Goal: Task Accomplishment & Management: Complete application form

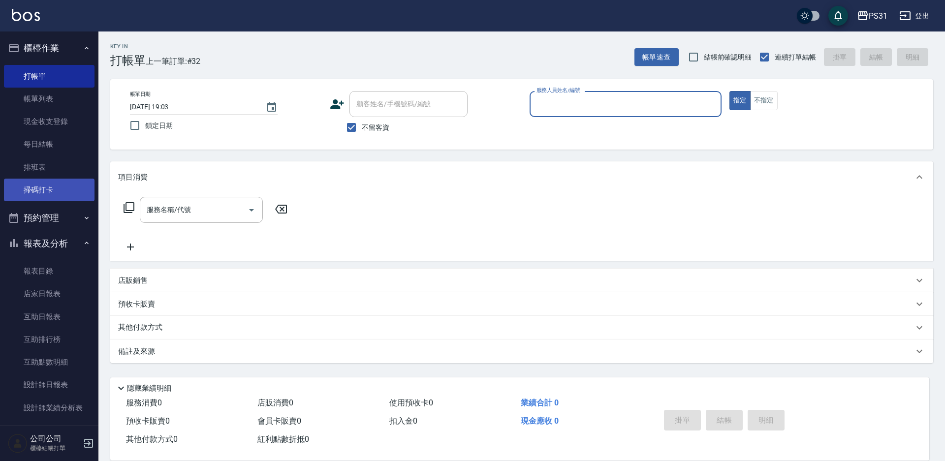
drag, startPoint x: 50, startPoint y: 187, endPoint x: 43, endPoint y: 190, distance: 7.7
click at [50, 187] on link "掃碼打卡" at bounding box center [49, 190] width 91 height 23
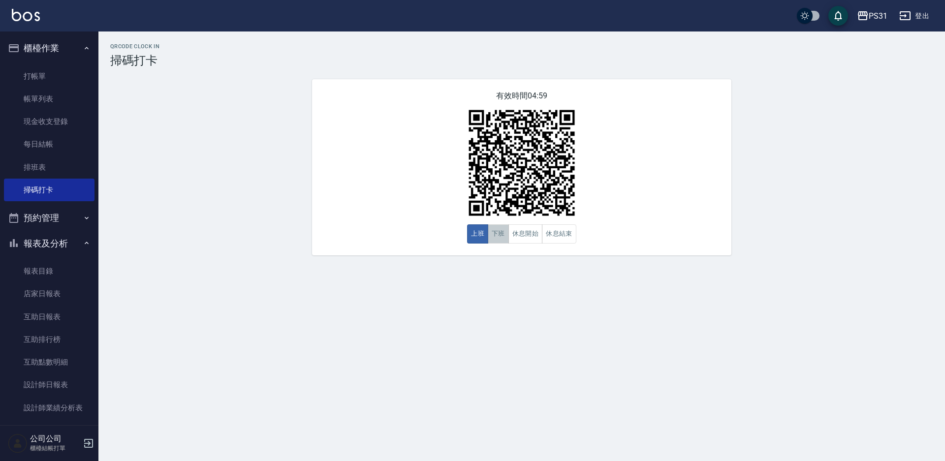
drag, startPoint x: 503, startPoint y: 230, endPoint x: 445, endPoint y: 171, distance: 82.5
click at [502, 230] on button "下班" at bounding box center [498, 234] width 21 height 19
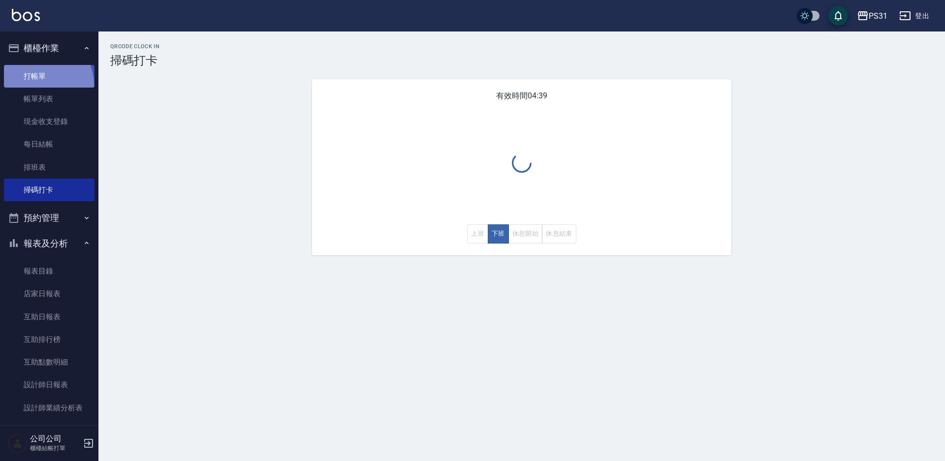
click at [39, 83] on link "打帳單" at bounding box center [49, 76] width 91 height 23
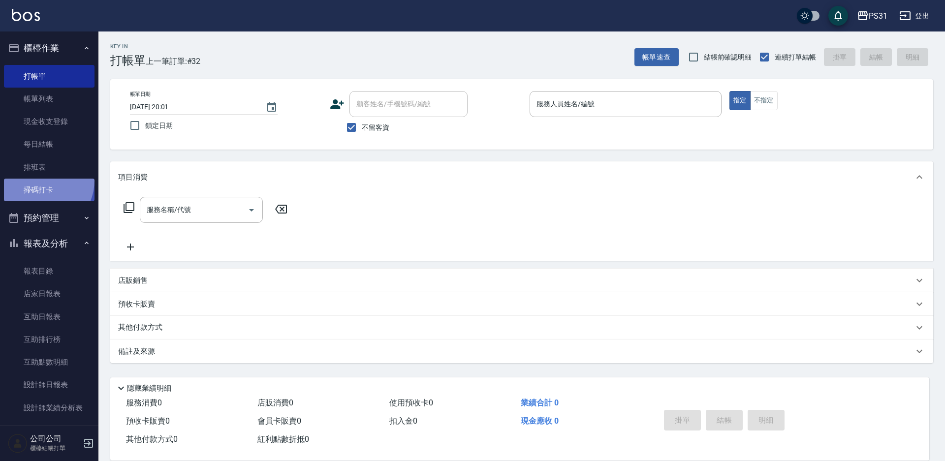
click at [38, 180] on link "掃碼打卡" at bounding box center [49, 190] width 91 height 23
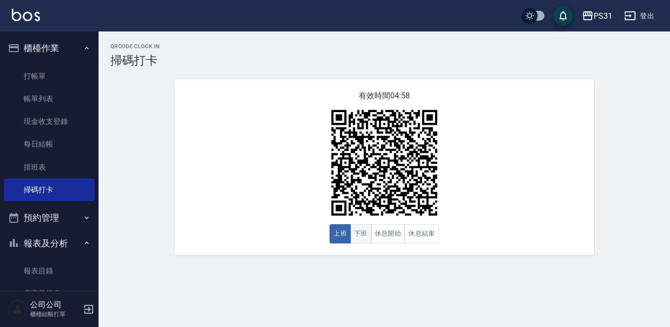
click at [364, 237] on button "下班" at bounding box center [360, 234] width 21 height 19
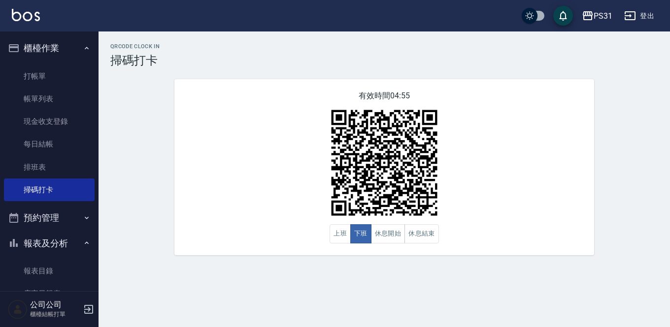
drag, startPoint x: 215, startPoint y: 0, endPoint x: 218, endPoint y: -14, distance: 14.5
drag, startPoint x: 218, startPoint y: -14, endPoint x: 165, endPoint y: 13, distance: 59.2
click at [165, 13] on div "PS31 登出" at bounding box center [335, 16] width 670 height 32
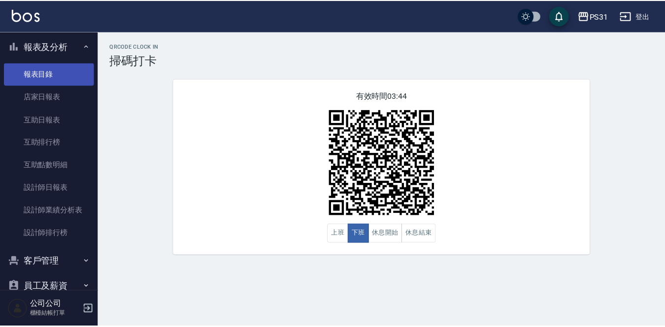
scroll to position [268, 0]
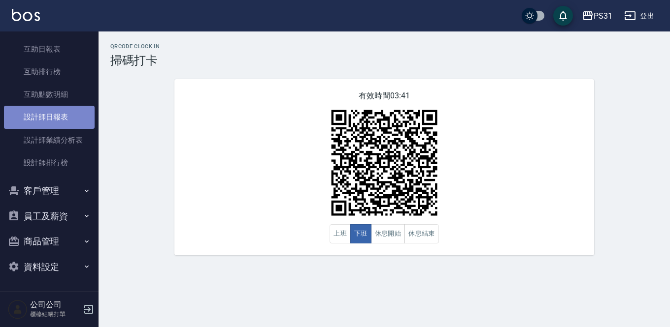
click at [57, 116] on link "設計師日報表" at bounding box center [49, 117] width 91 height 23
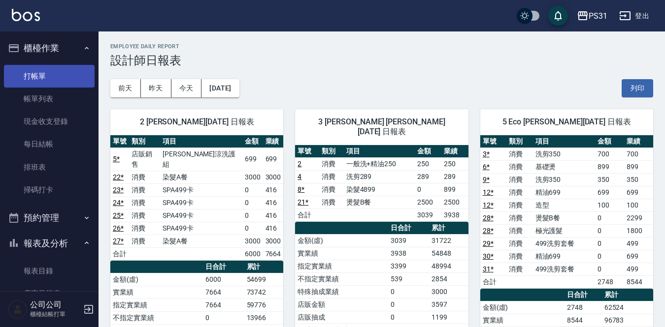
click at [35, 74] on link "打帳單" at bounding box center [49, 76] width 91 height 23
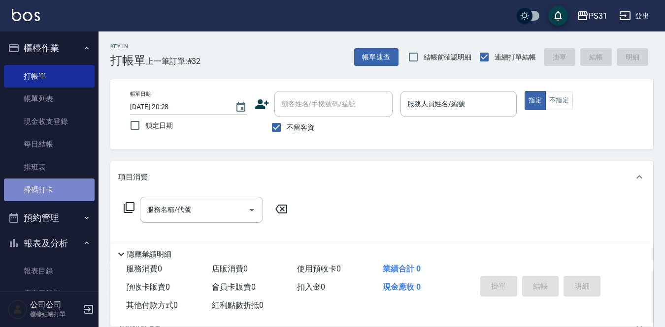
click at [49, 194] on link "掃碼打卡" at bounding box center [49, 190] width 91 height 23
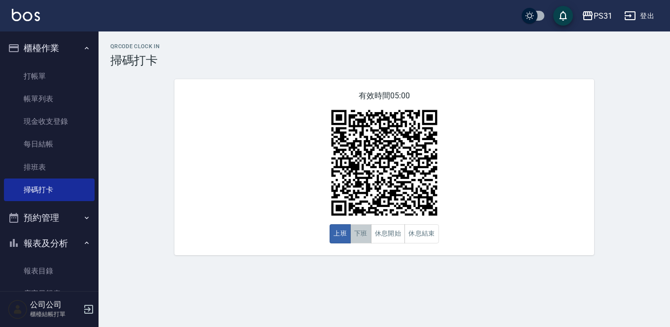
click at [360, 239] on button "下班" at bounding box center [360, 234] width 21 height 19
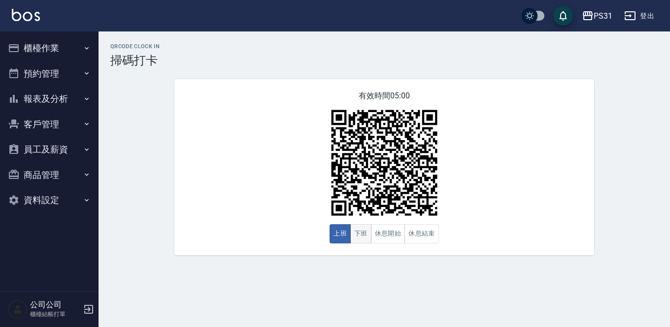
click at [364, 235] on button "下班" at bounding box center [360, 234] width 21 height 19
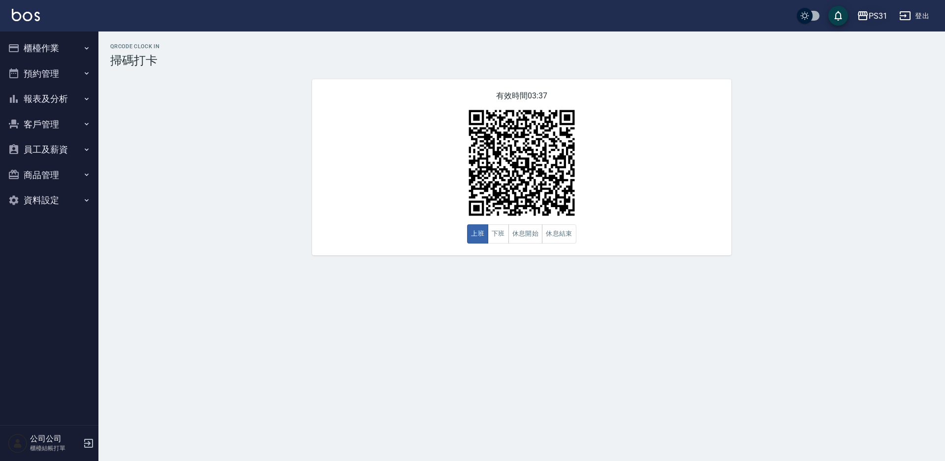
click at [669, 14] on div "PS31" at bounding box center [878, 16] width 19 height 12
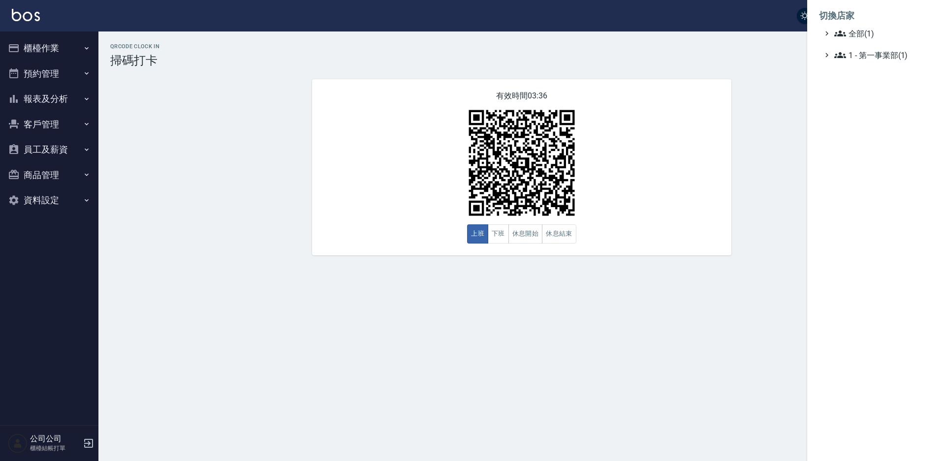
click at [31, 50] on div at bounding box center [472, 230] width 945 height 461
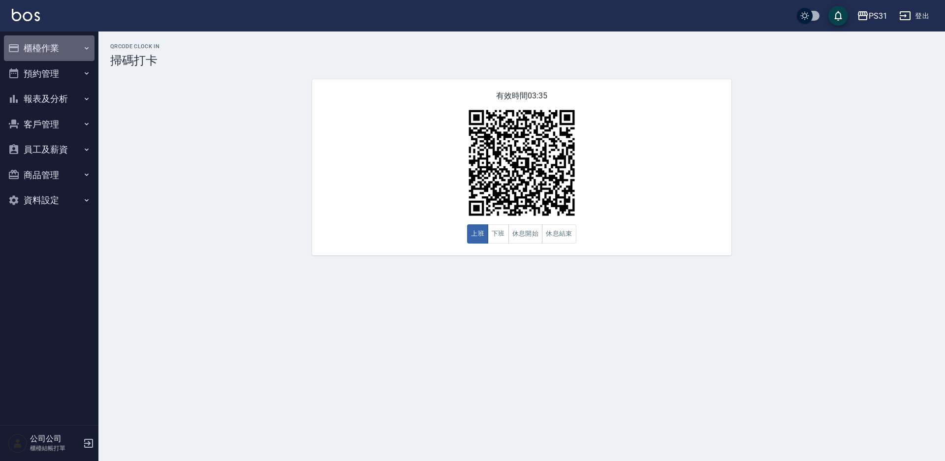
click at [35, 51] on button "櫃檯作業" at bounding box center [49, 48] width 91 height 26
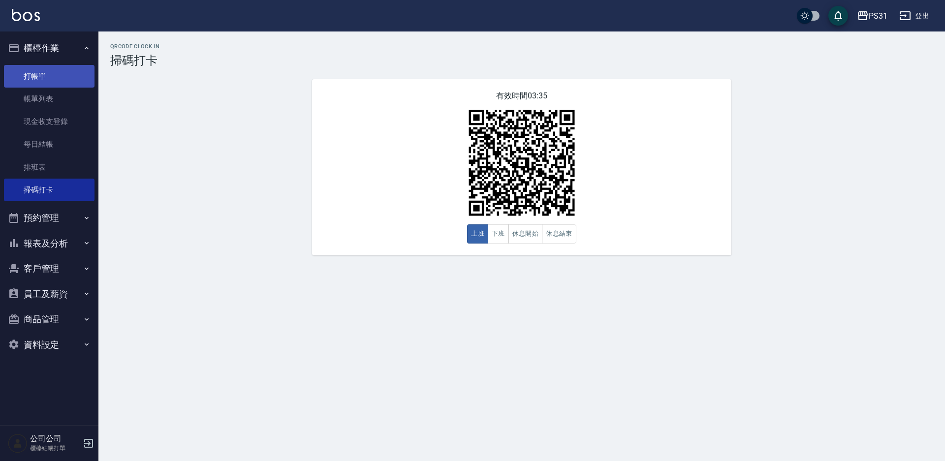
click at [39, 75] on link "打帳單" at bounding box center [49, 76] width 91 height 23
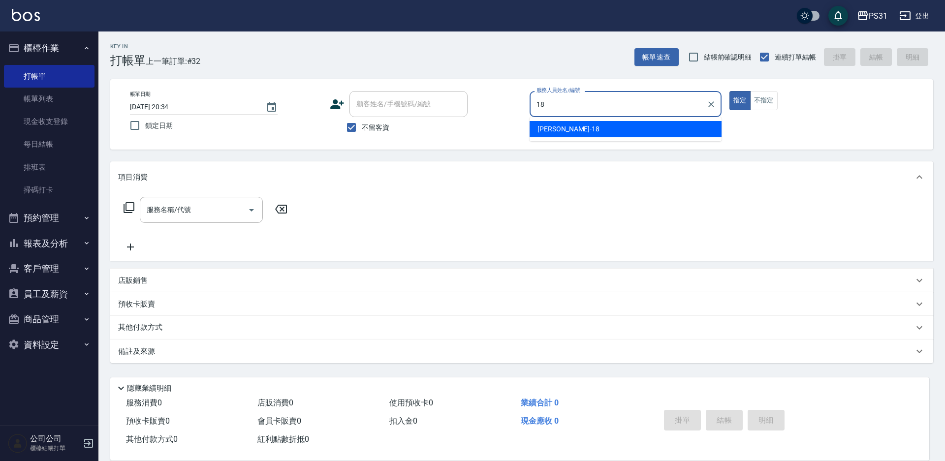
type input "18"
type button "true"
type input "[PERSON_NAME]-18"
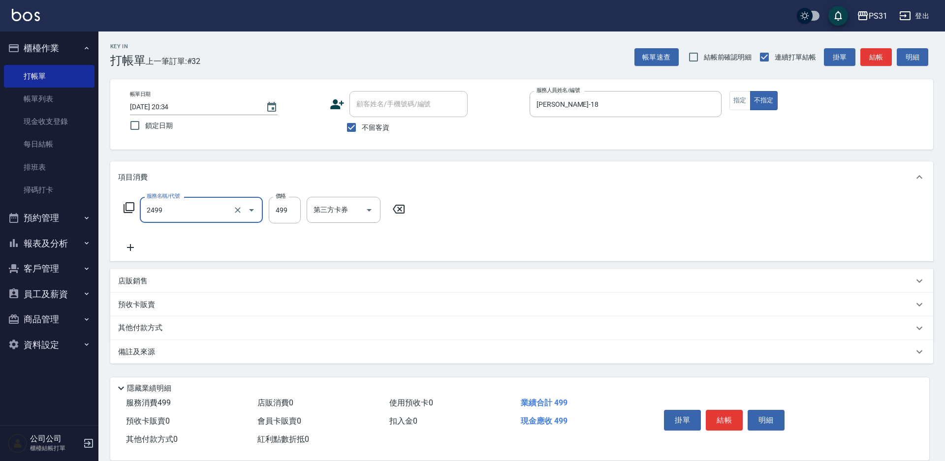
type input "499洗剪套餐(2499)"
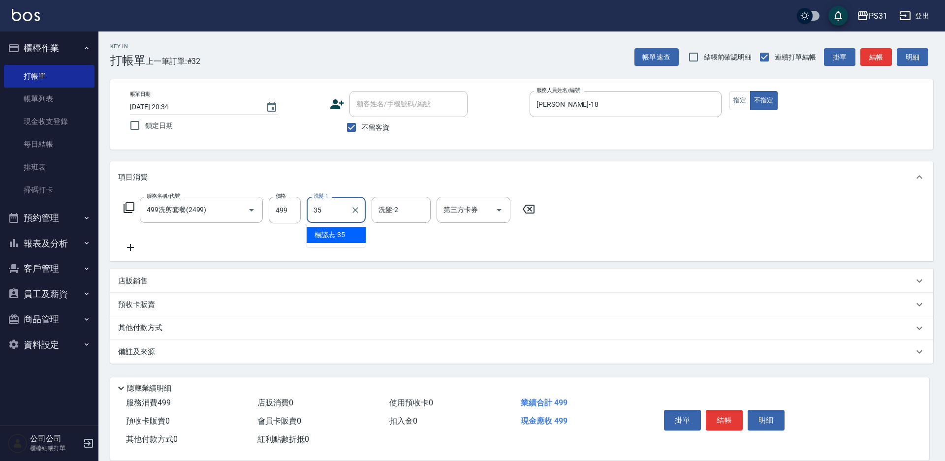
type input "楊諺志-35"
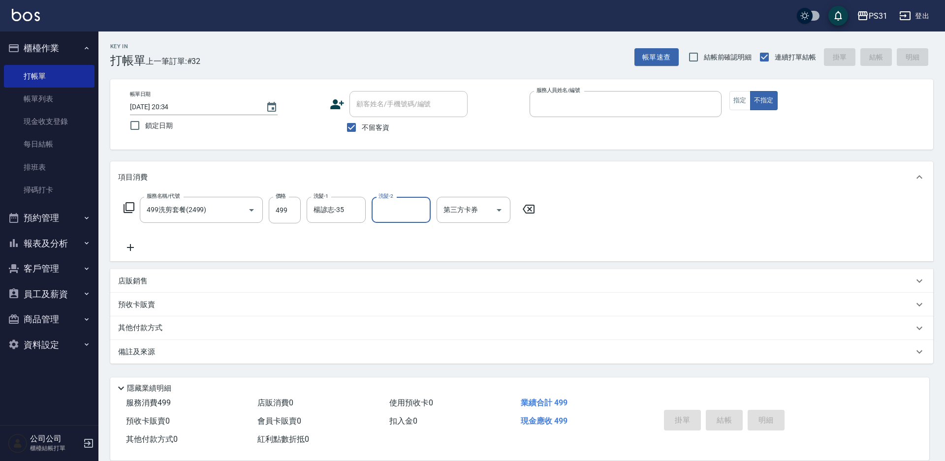
type input "[DATE] 20:35"
type input "5"
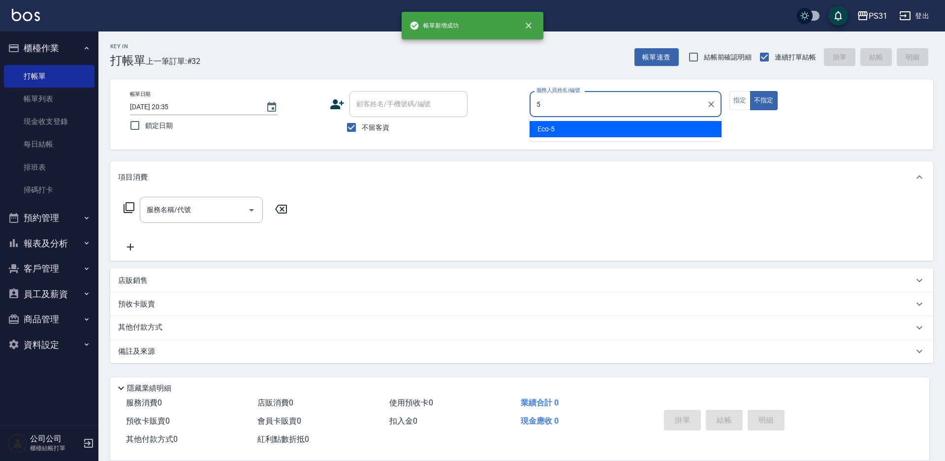
type input "Eco-5"
type button "false"
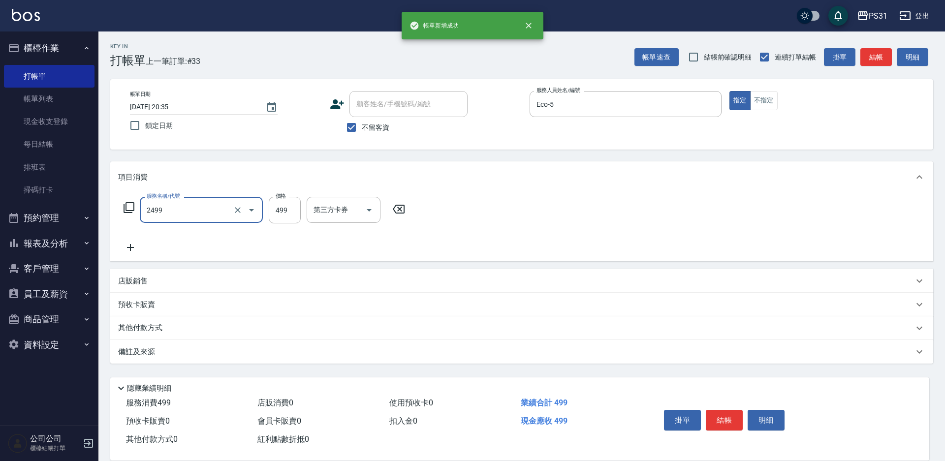
type input "499洗剪套餐(2499)"
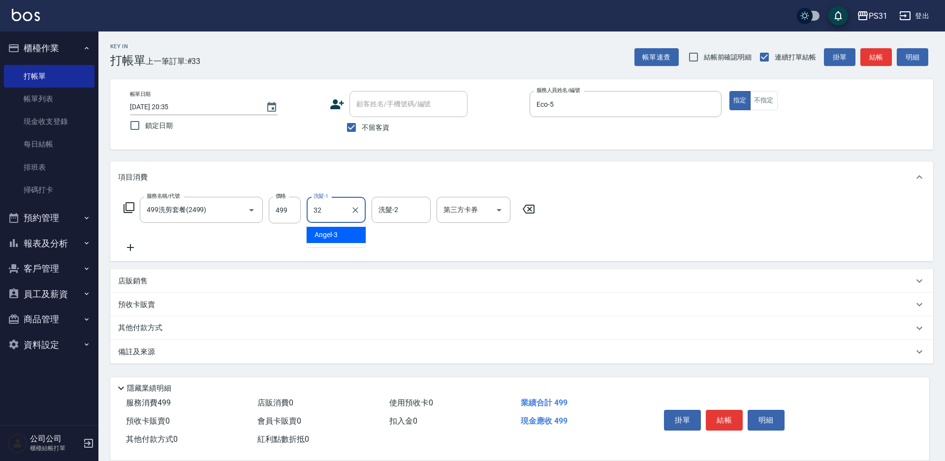
type input "[PERSON_NAME]-32"
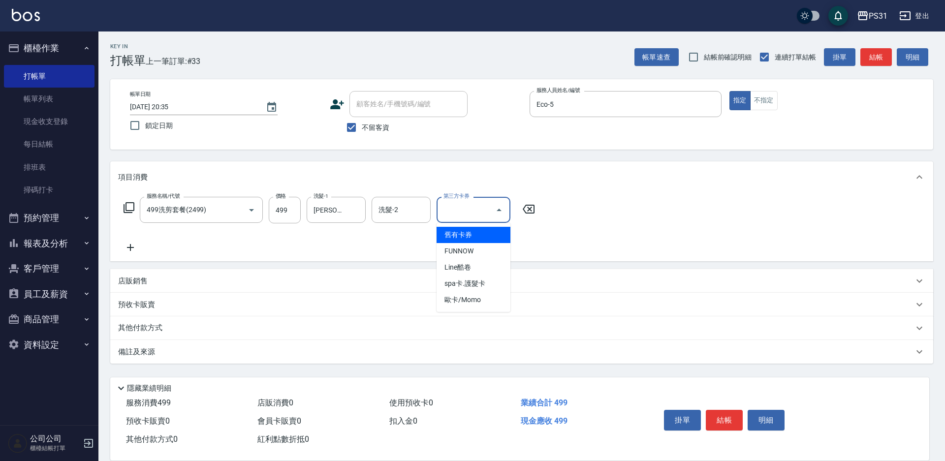
type input "舊有卡券"
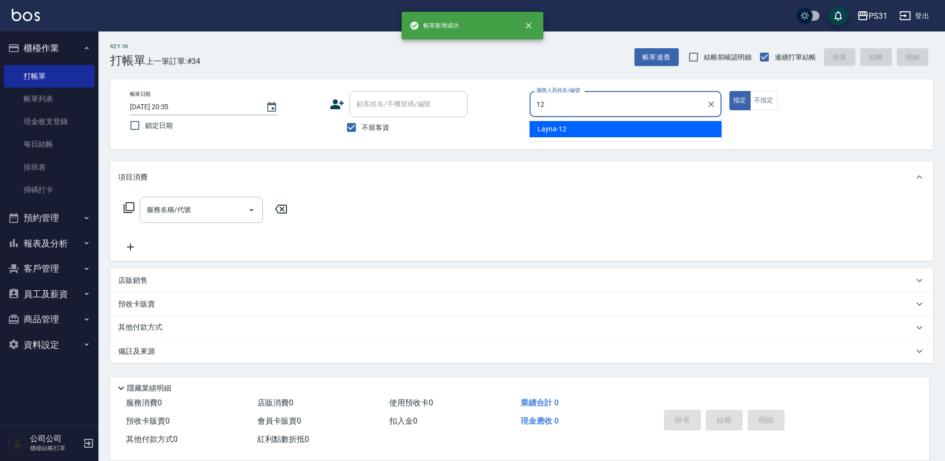
type input "Layna-12"
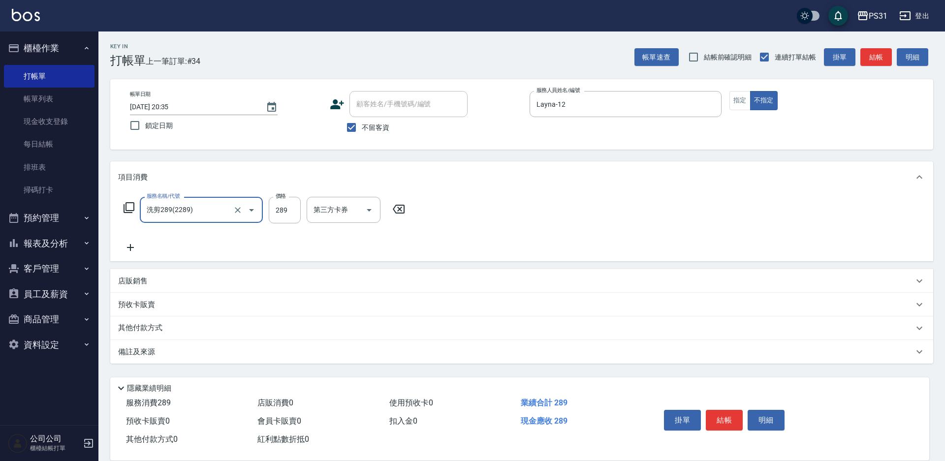
type input "洗剪289(2289)"
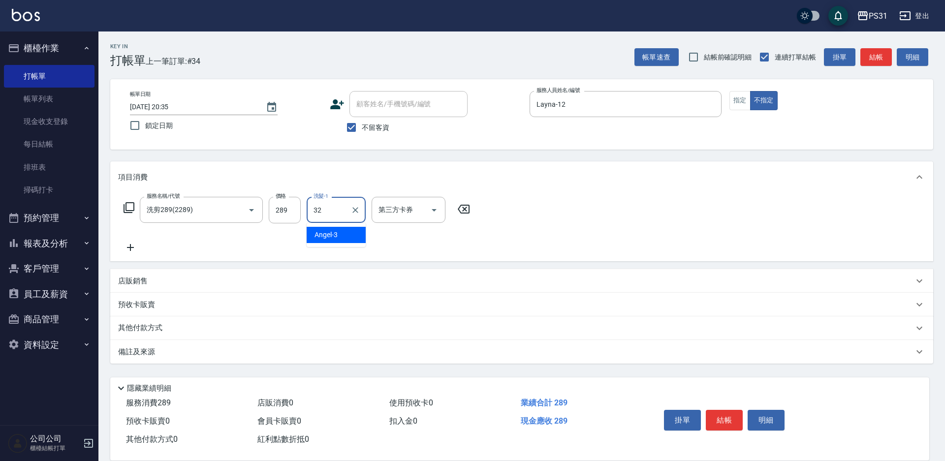
type input "[PERSON_NAME]-32"
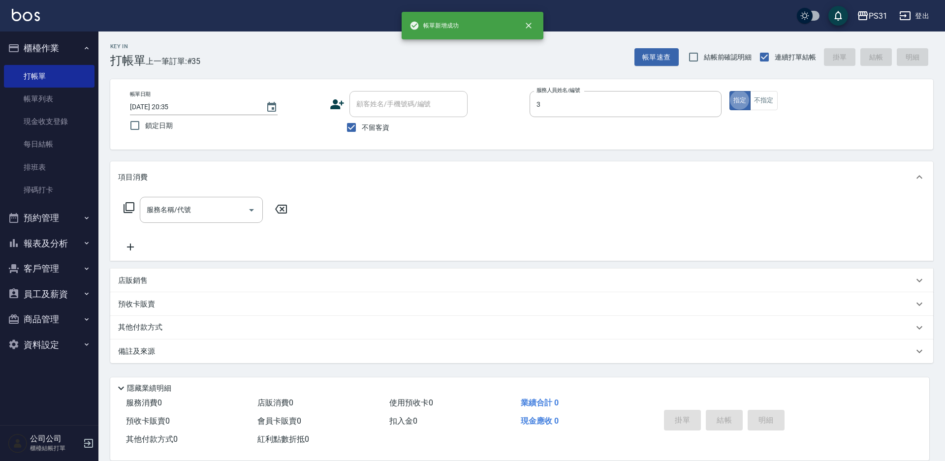
type input "[PERSON_NAME]-3"
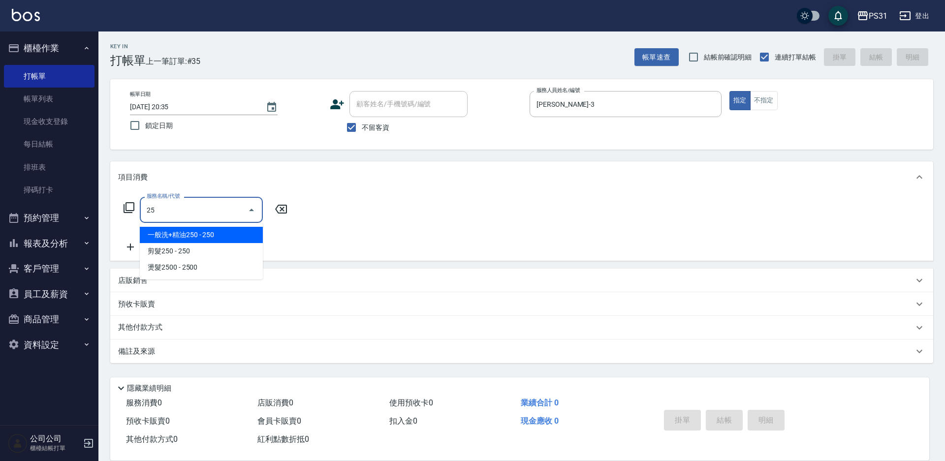
type input "2"
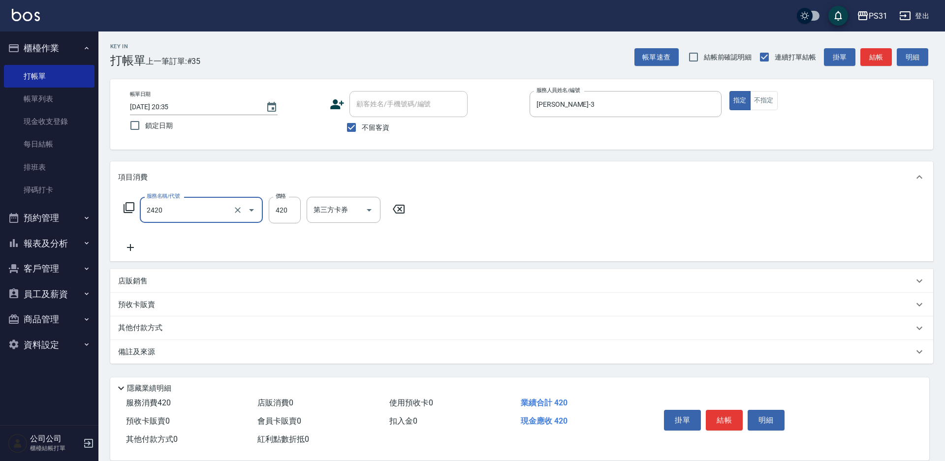
type input "洗剪420(2420)"
type input "520"
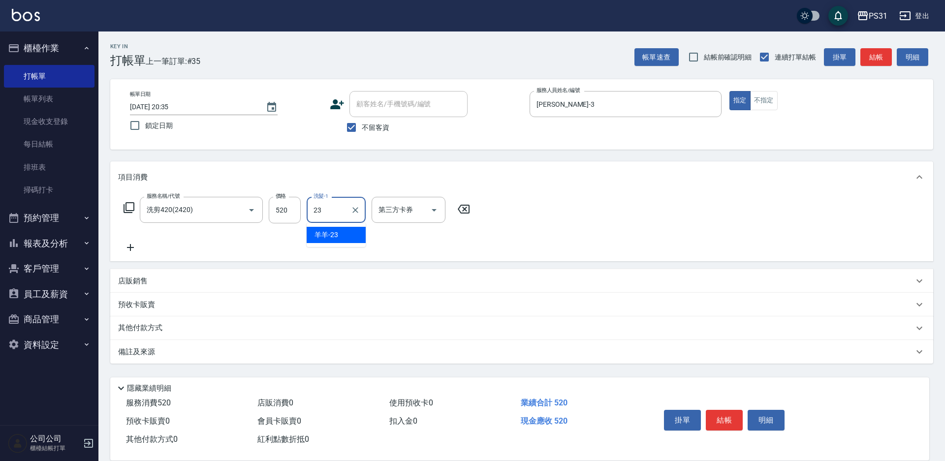
type input "羊羊-23"
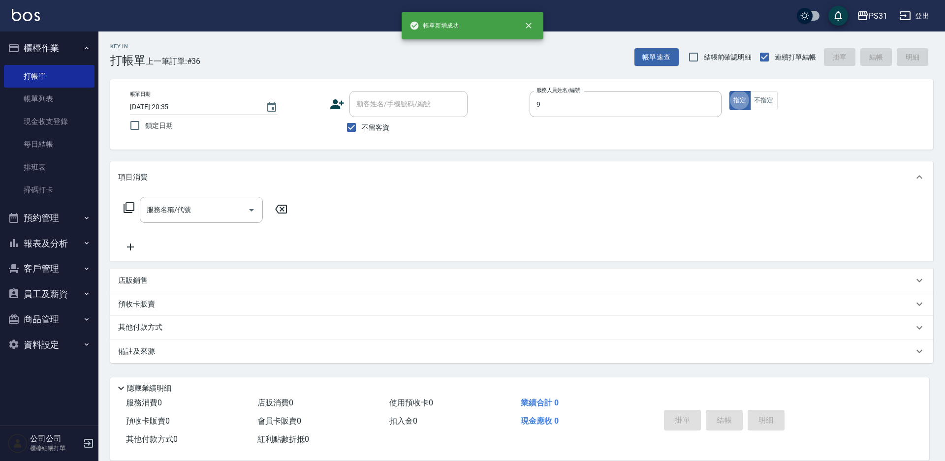
type input "JOJO-9"
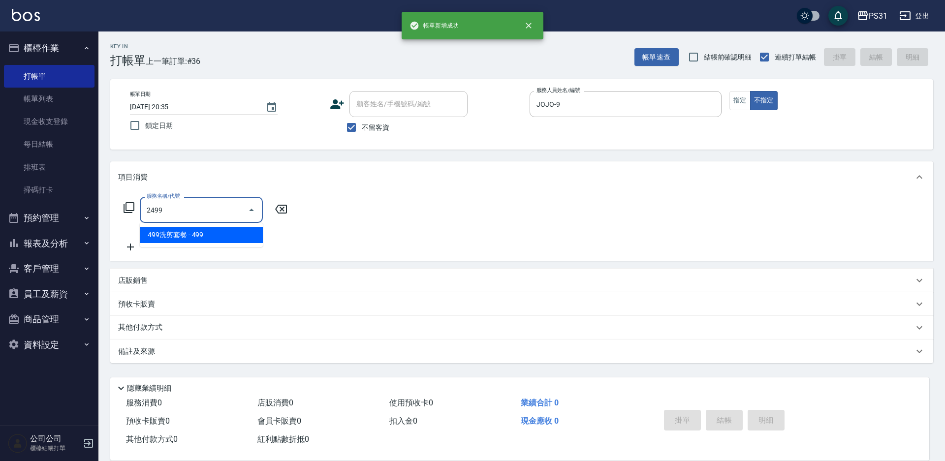
type input "499洗剪套餐(2499)"
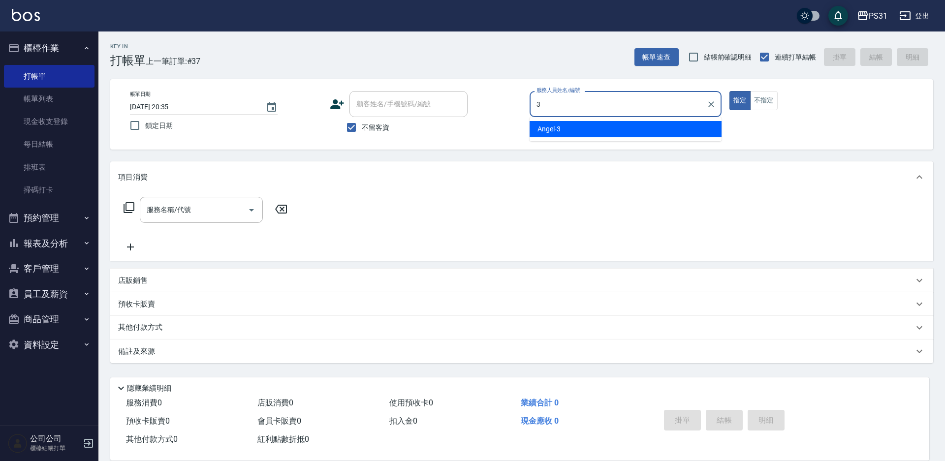
type input "[PERSON_NAME]-3"
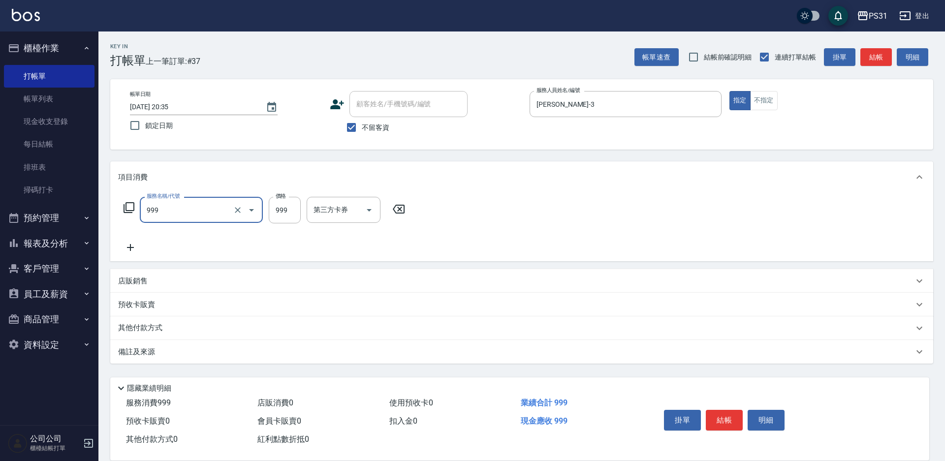
type input "精油套餐999(999)"
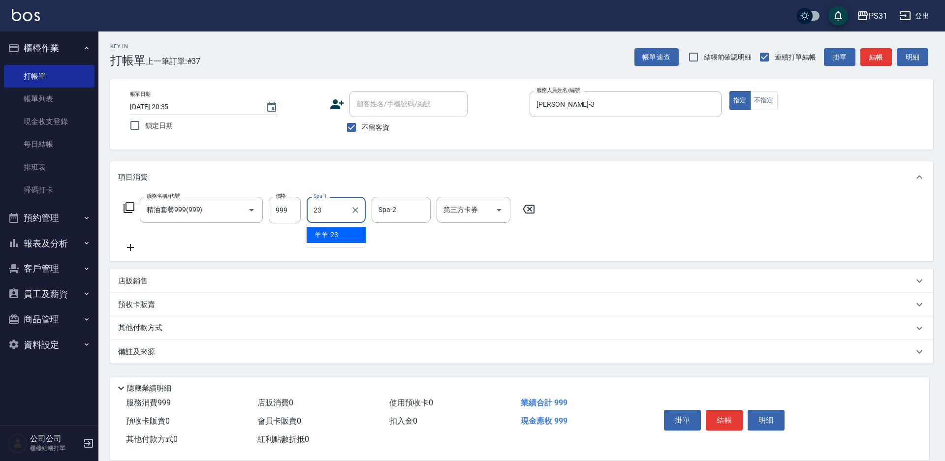
type input "羊羊-23"
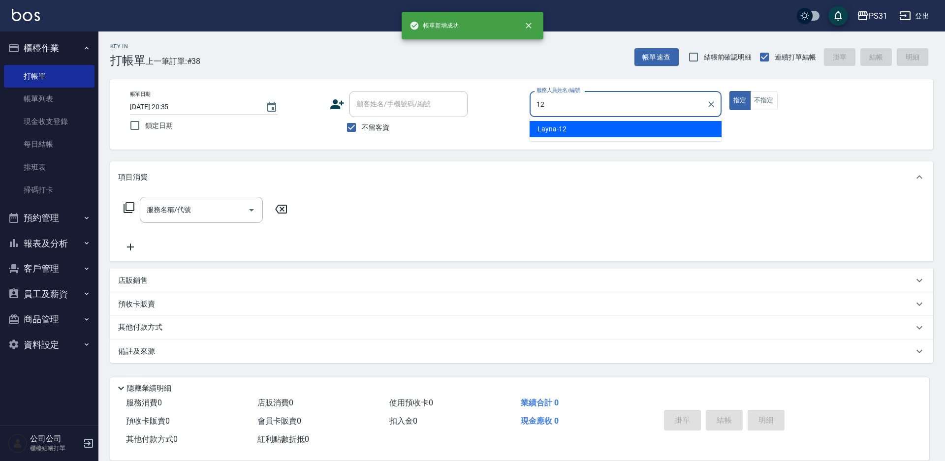
type input "Layna-12"
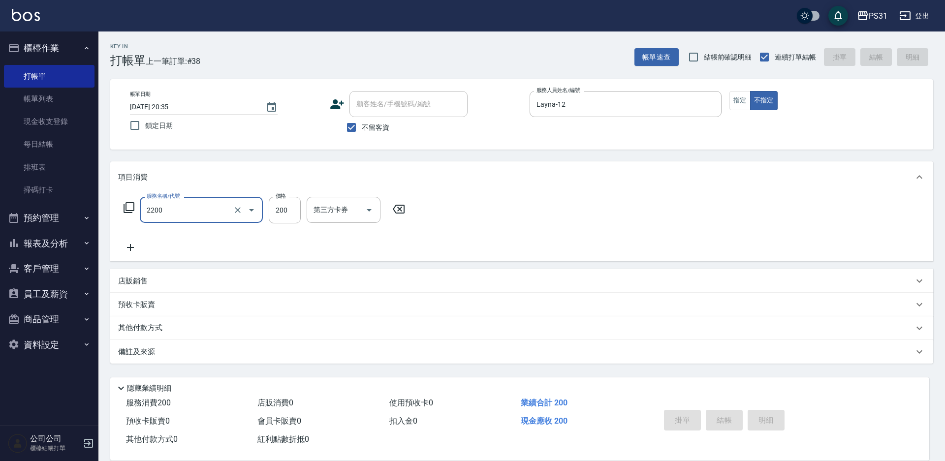
type input "2200"
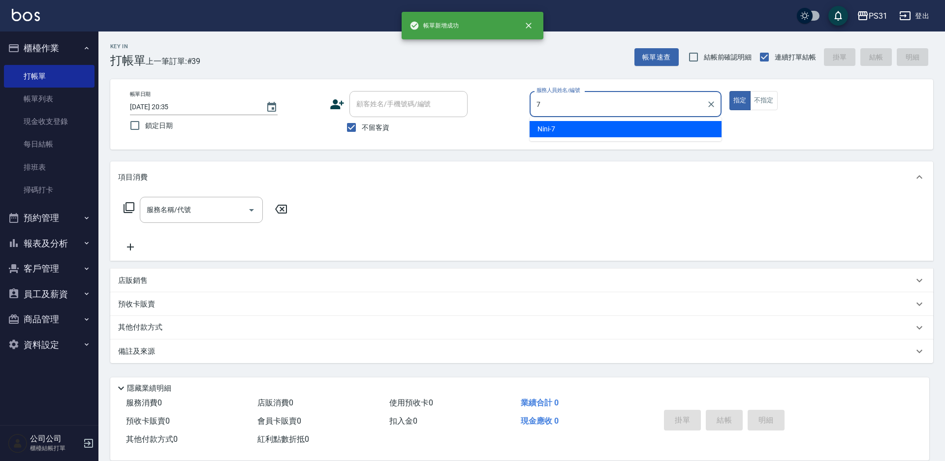
type input "Nini-7"
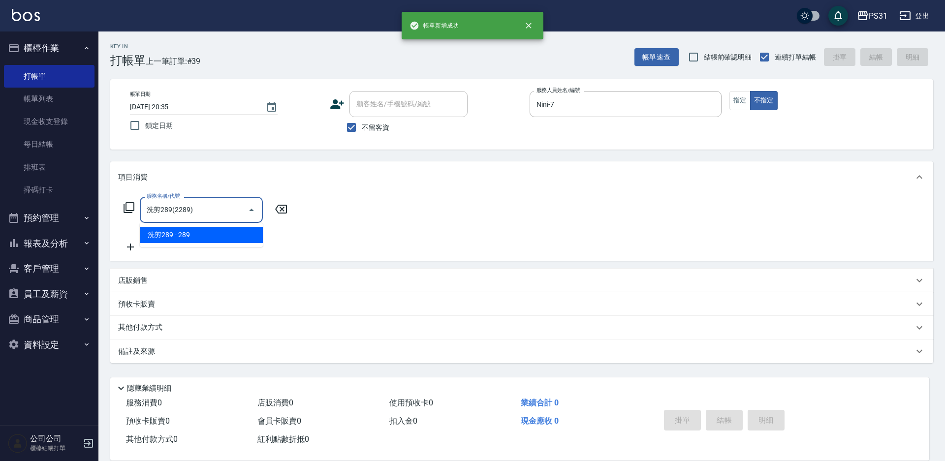
type input "洗剪289(2289)"
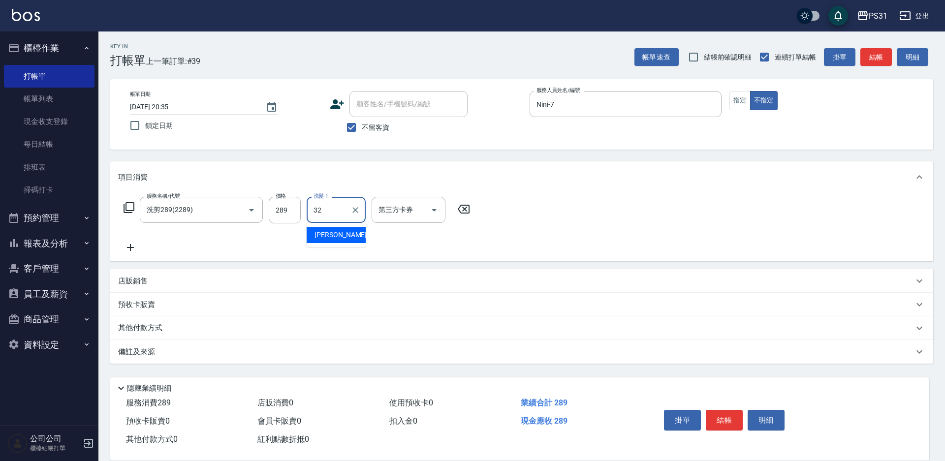
type input "陳聖軒-32"
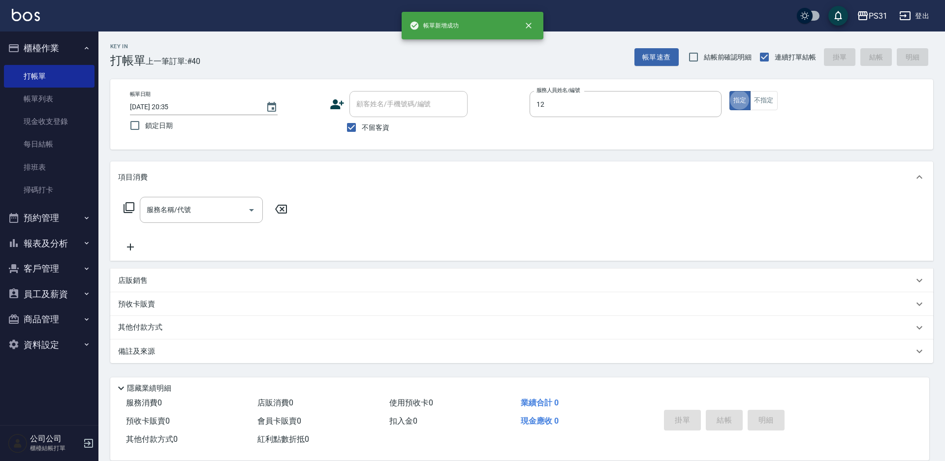
type input "Layna-12"
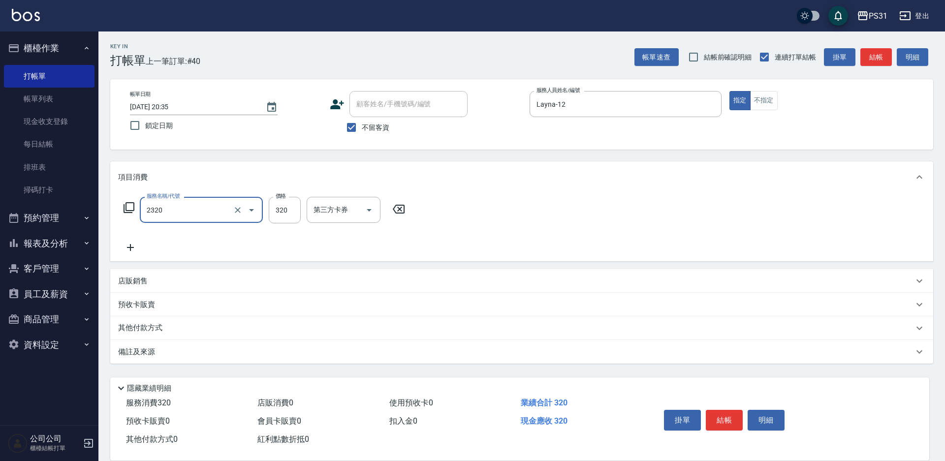
type input "洗剪320(2320)"
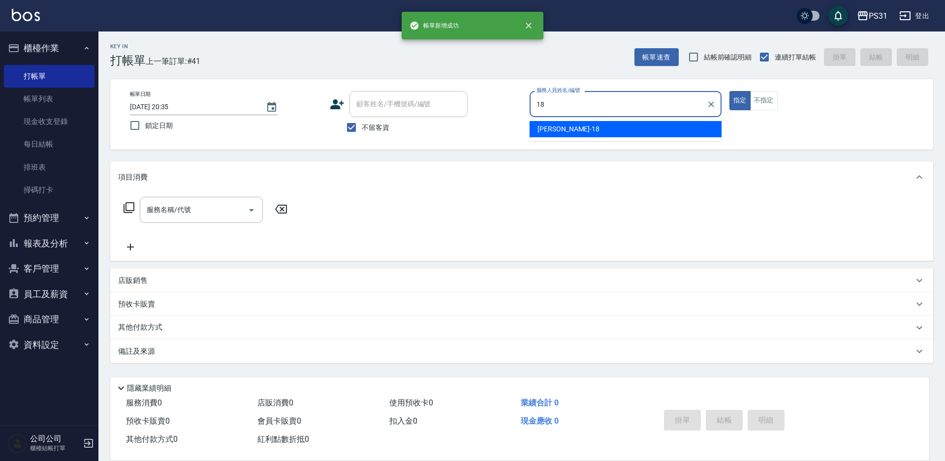
type input "Rita-18"
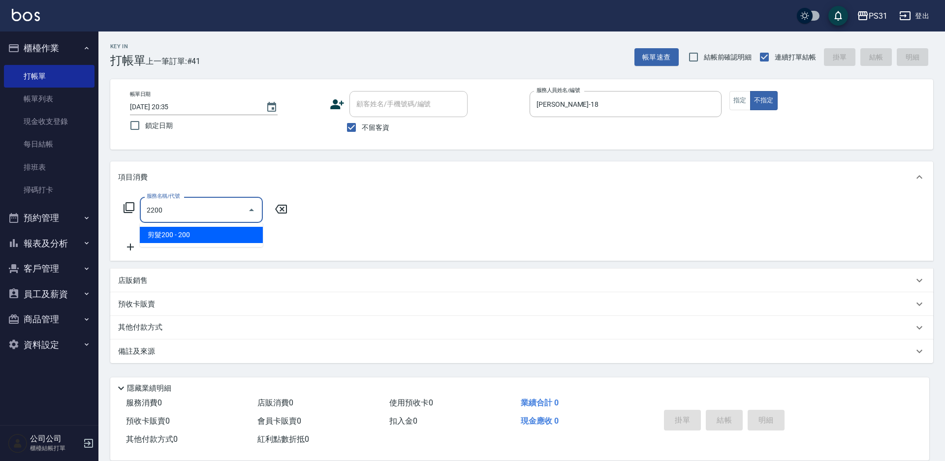
type input "剪髮200(2200)"
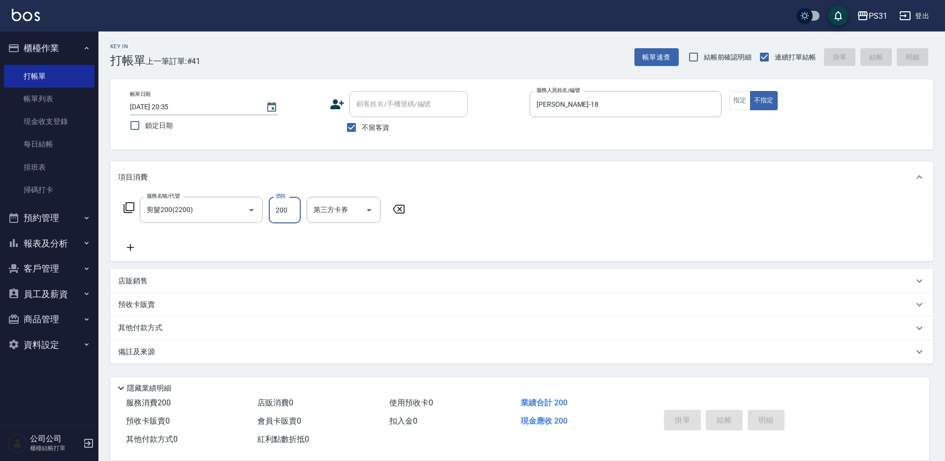
type input "2025/08/13 20:36"
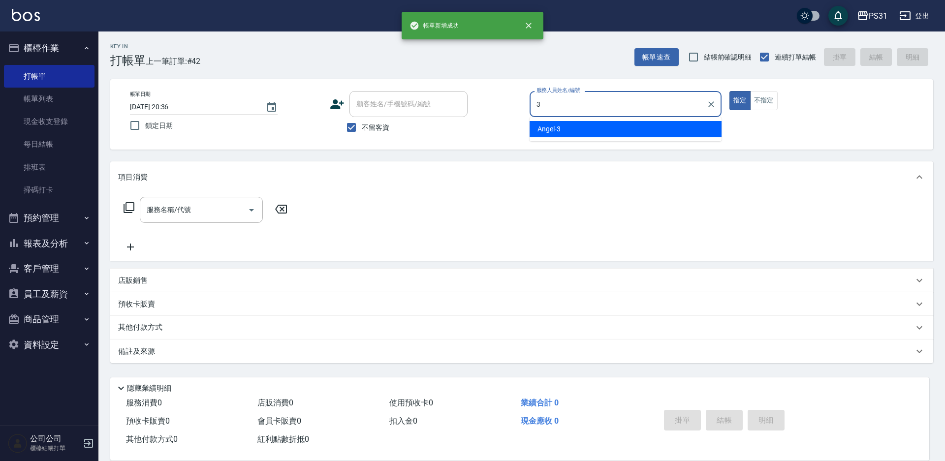
type input "Angel-3"
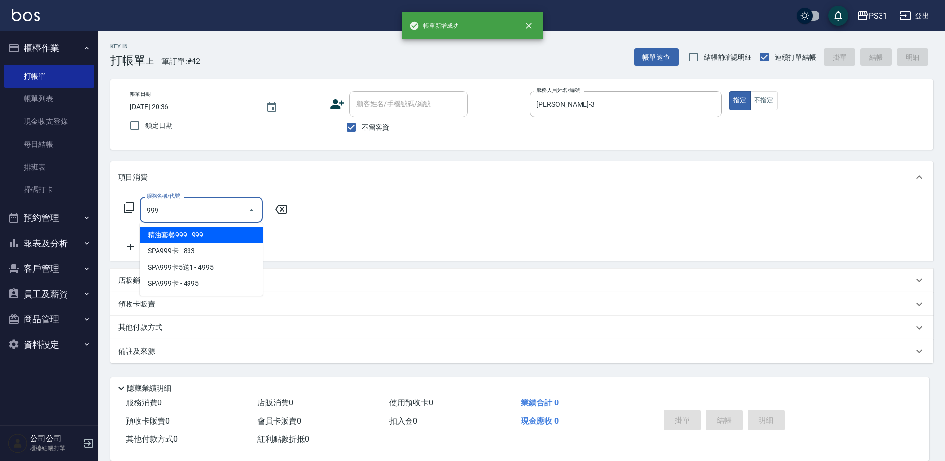
type input "精油套餐999(999)"
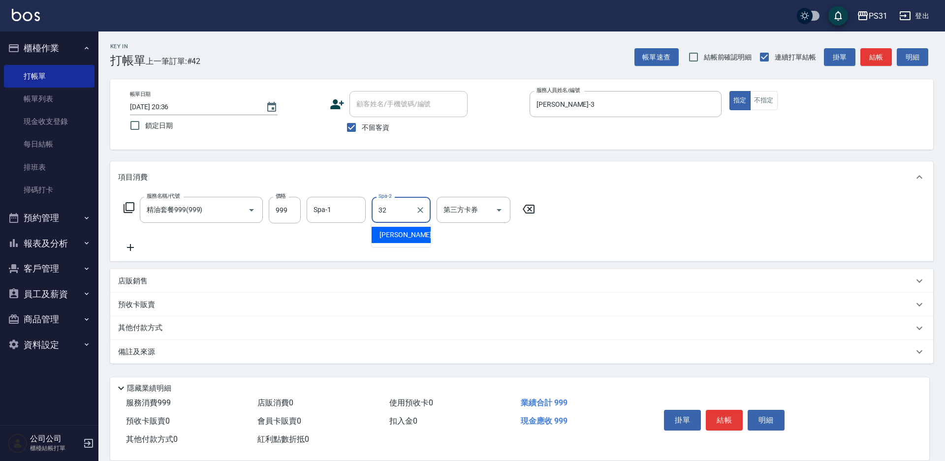
type input "陳聖軒-32"
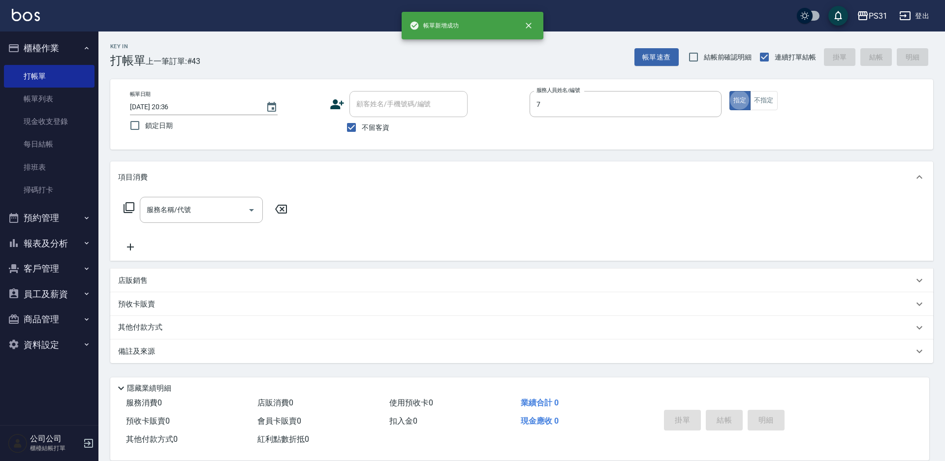
type input "Nini-7"
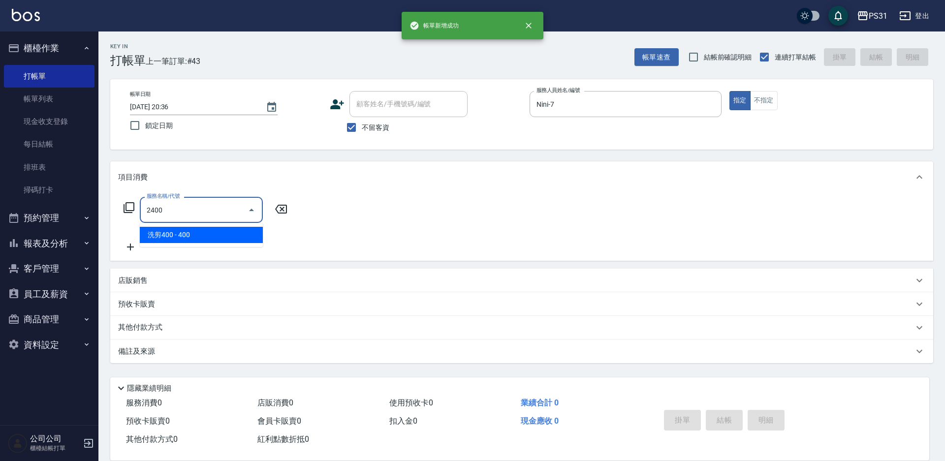
type input "洗剪400(2400)"
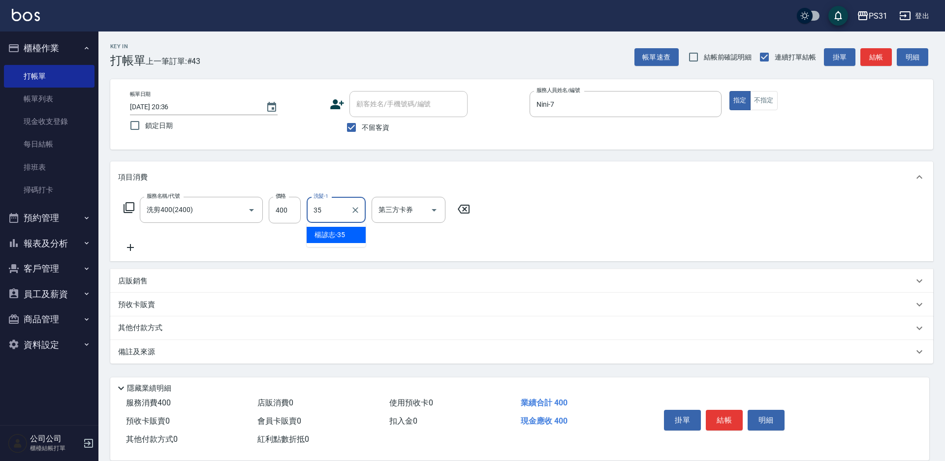
type input "楊諺志-35"
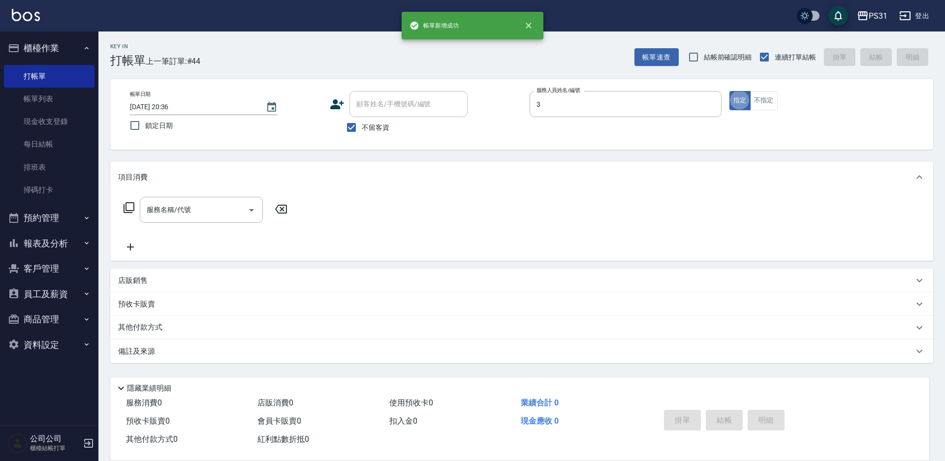
type input "Angel-3"
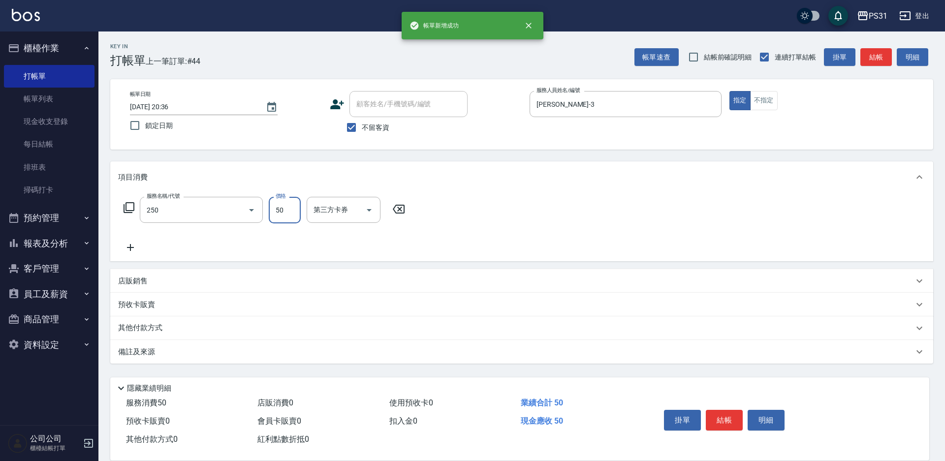
type input "剪瀏海(250)"
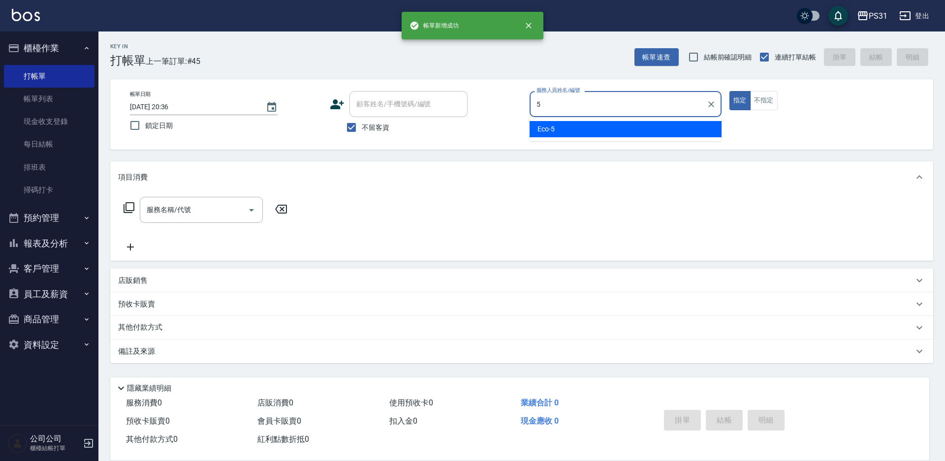
type input "Eco-5"
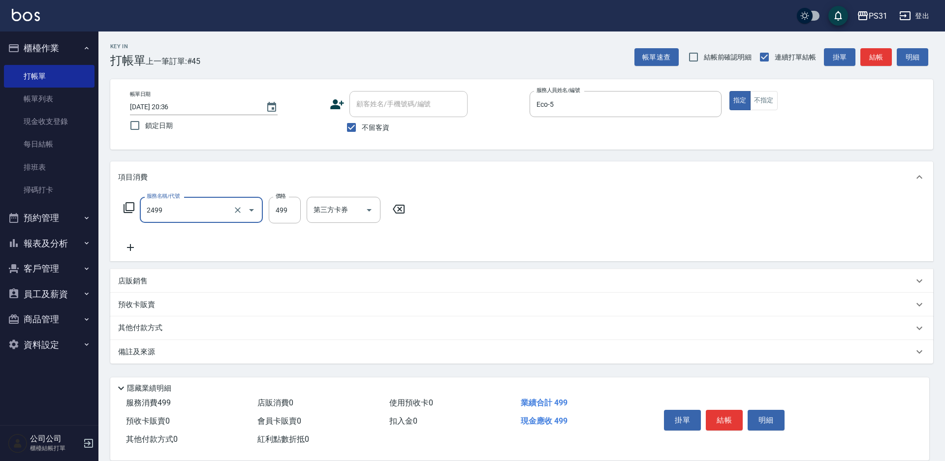
type input "499洗剪套餐(2499)"
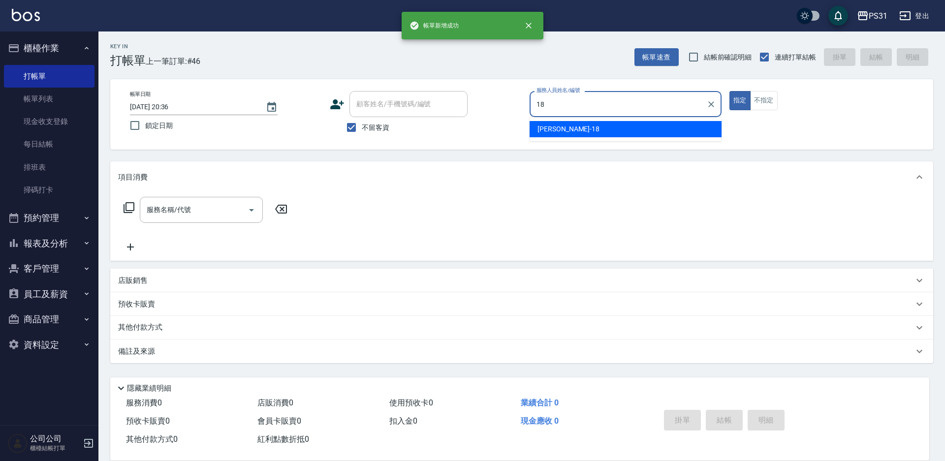
type input "Rita-18"
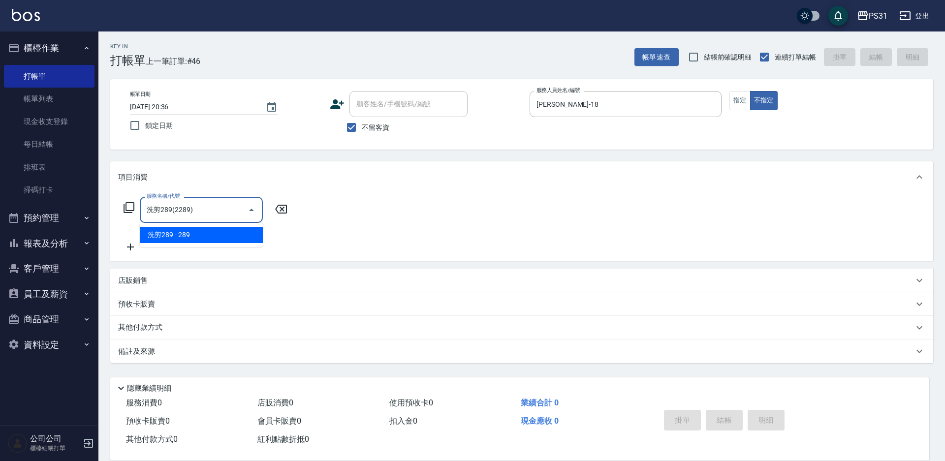
type input "洗剪289(2289)"
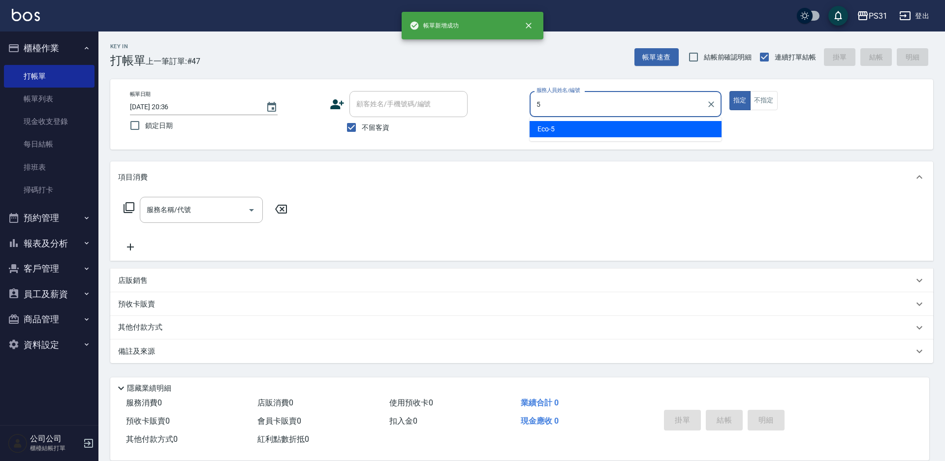
type input "Eco-5"
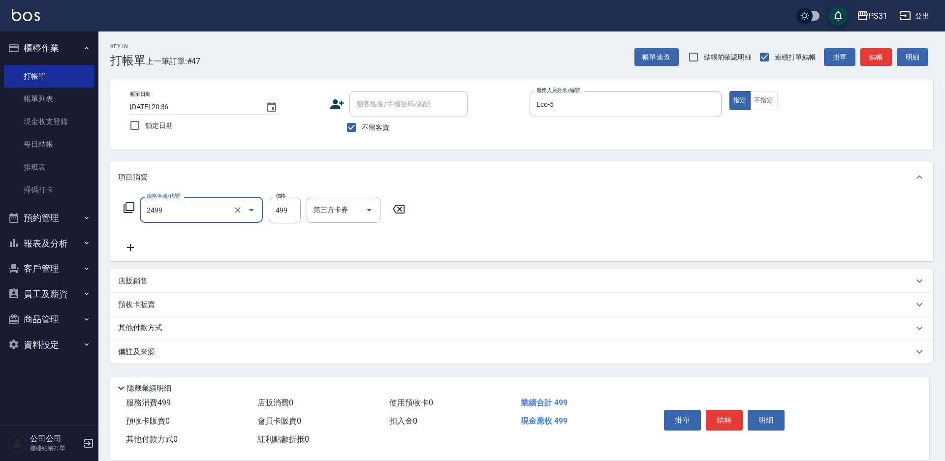
type input "499洗剪套餐(2499)"
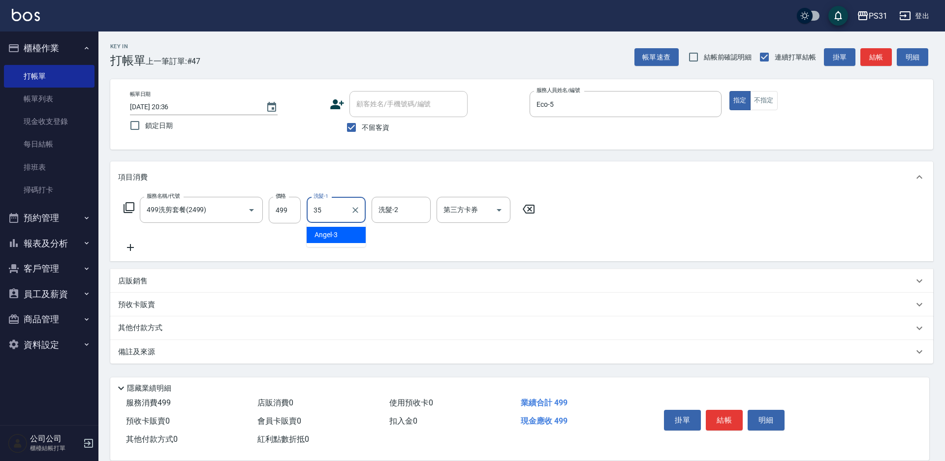
type input "楊諺志-35"
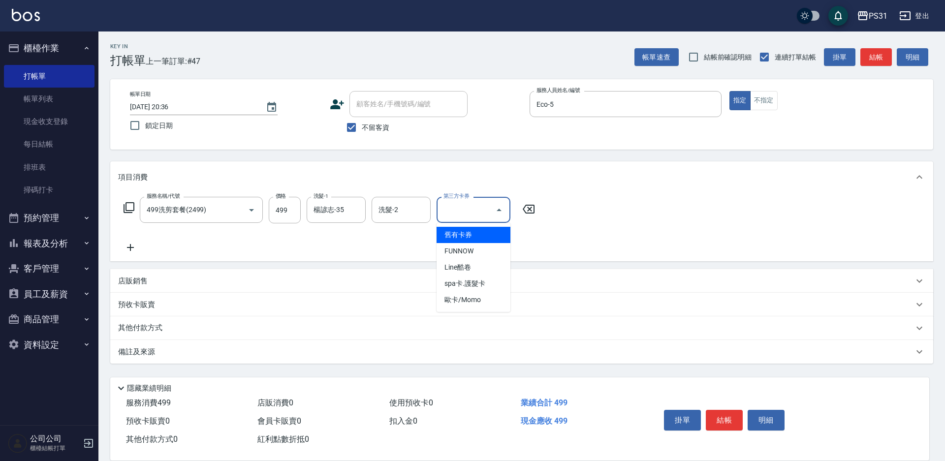
type input "舊有卡券"
